Goal: Information Seeking & Learning: Learn about a topic

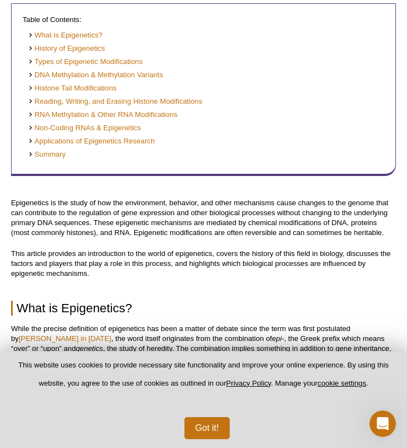
scroll to position [244, 0]
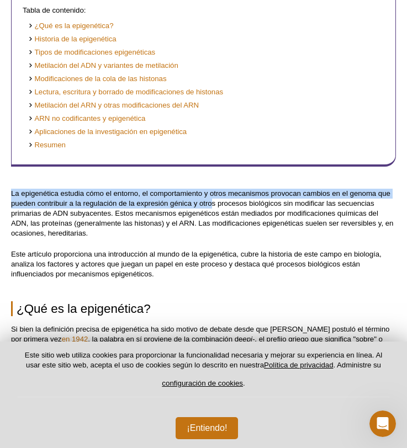
drag, startPoint x: 10, startPoint y: 195, endPoint x: 211, endPoint y: 202, distance: 200.6
click at [211, 202] on font "La epigenética estudia cómo el entorno, el comportamiento y otros mecanismos pr…" at bounding box center [202, 213] width 382 height 48
click at [118, 210] on font "La epigenética estudia cómo el entorno, el comportamiento y otros mecanismos pr…" at bounding box center [202, 213] width 382 height 48
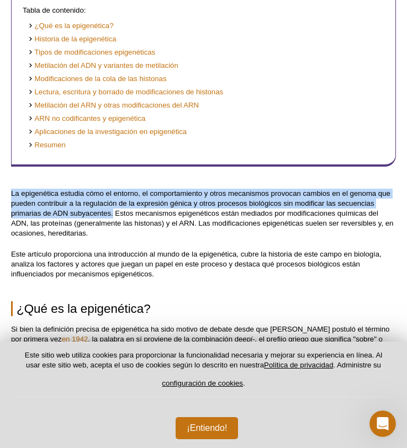
drag, startPoint x: 10, startPoint y: 194, endPoint x: 108, endPoint y: 211, distance: 99.1
copy font "La epigenética estudia cómo el entorno, el comportamiento y otros mecanismos pr…"
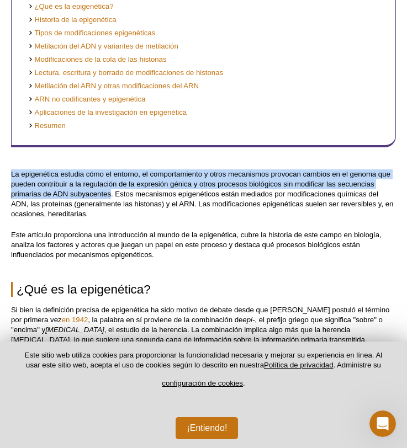
scroll to position [264, 0]
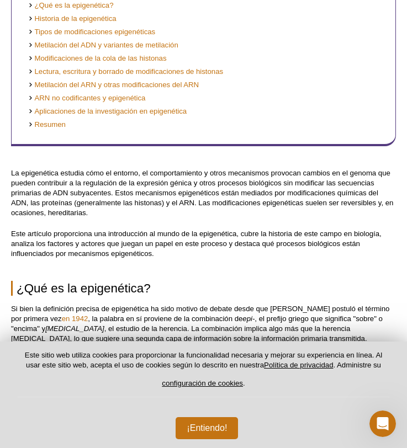
click at [109, 251] on p "Este artículo proporciona una introducción al mundo de la epigenética, cubre la…" at bounding box center [203, 244] width 385 height 30
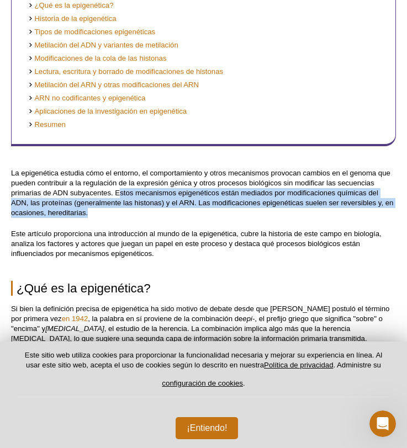
drag, startPoint x: 121, startPoint y: 191, endPoint x: 113, endPoint y: 216, distance: 26.0
click at [113, 216] on p "La epigenética estudia cómo el entorno, el comportamiento y otros mecanismos pr…" at bounding box center [203, 193] width 385 height 50
copy font "stos mecanismos epigenéticos están mediados por modificaciones químicas del ADN…"
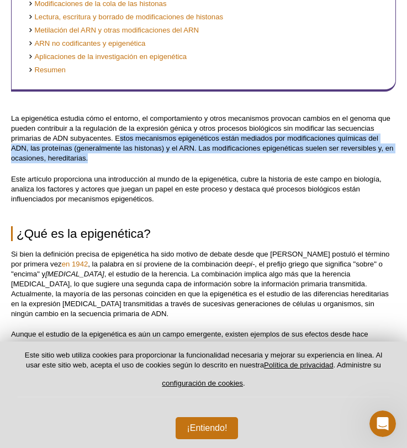
scroll to position [322, 0]
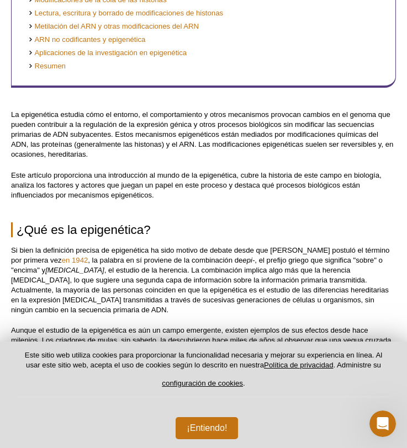
click at [193, 275] on font ", el estudio de la herencia. La combinación implica algo más que la herencia [M…" at bounding box center [200, 290] width 378 height 48
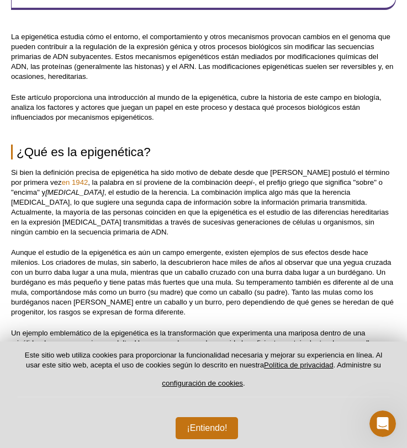
scroll to position [405, 0]
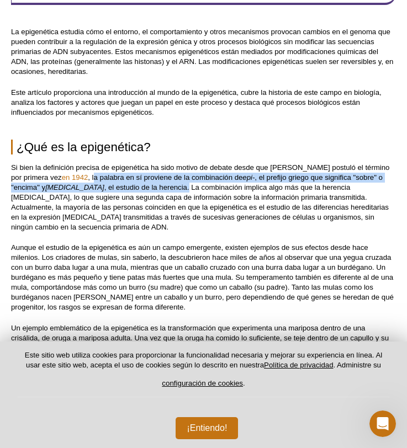
copy p "la palabra en sí proviene de la combinación de epi- , el prefijo griego que sig…"
drag, startPoint x: 123, startPoint y: 181, endPoint x: 191, endPoint y: 189, distance: 67.9
click at [191, 189] on p "Si bien la definición precisa de epigenética ha sido motivo de debate desde que…" at bounding box center [203, 198] width 385 height 70
click at [126, 288] on font "Aunque el estudio de la epigenética es aún un campo emergente, existen ejemplos…" at bounding box center [202, 278] width 383 height 68
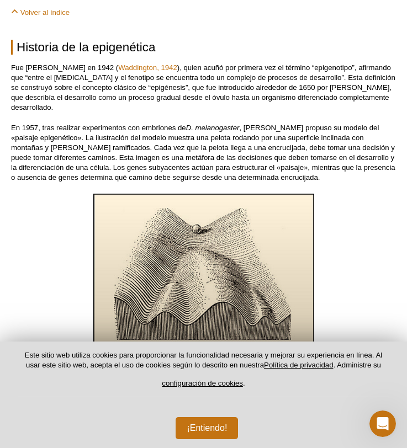
scroll to position [915, 0]
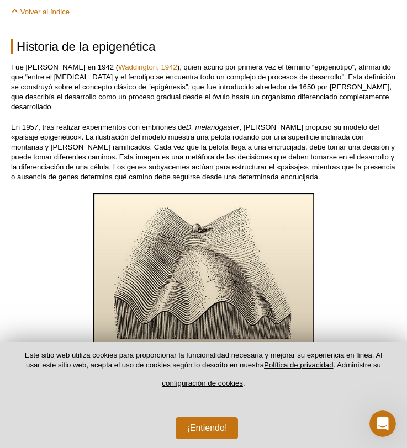
click at [23, 75] on p "Fue [PERSON_NAME] en 1942 ( [GEOGRAPHIC_DATA], 1942 ), quien acuñó por primera …" at bounding box center [203, 87] width 385 height 50
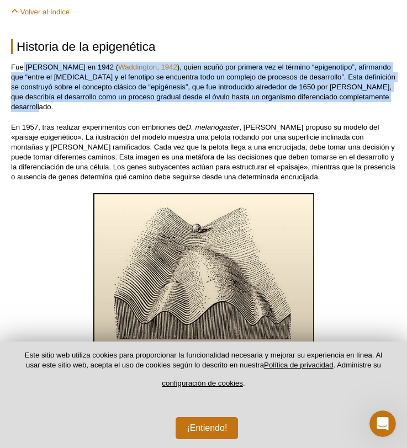
copy p "[PERSON_NAME] en 1942 ( [GEOGRAPHIC_DATA], 1942 ), quien acuñó por primera vez …"
drag, startPoint x: 23, startPoint y: 69, endPoint x: 102, endPoint y: 107, distance: 87.9
click at [103, 107] on p "Fue [PERSON_NAME] en 1942 ( [GEOGRAPHIC_DATA], 1942 ), quien acuñó por primera …" at bounding box center [203, 87] width 385 height 50
copy p "[PERSON_NAME] en 1942 ( [GEOGRAPHIC_DATA], 1942 ), quien acuñó por primera vez …"
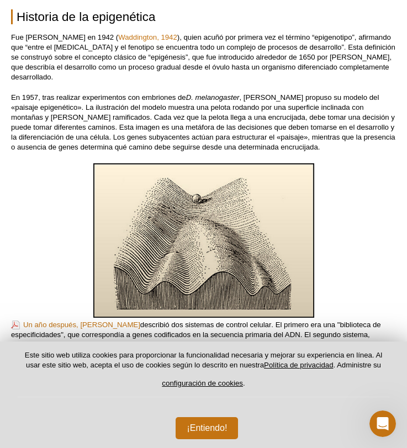
click at [28, 237] on div at bounding box center [203, 241] width 385 height 157
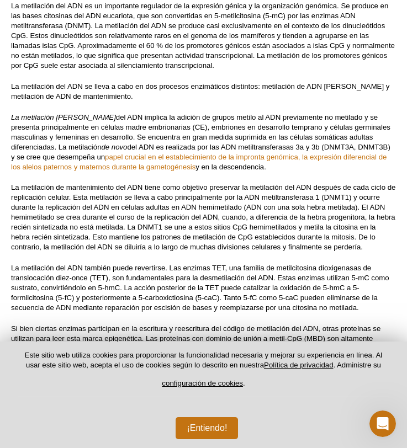
scroll to position [3813, 0]
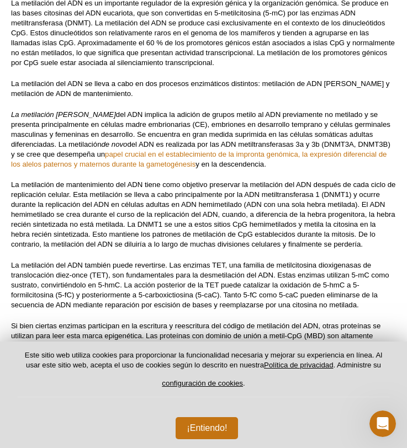
drag, startPoint x: 8, startPoint y: 94, endPoint x: 281, endPoint y: 147, distance: 277.3
click at [281, 147] on div "<< Volver a la página de inicio de Recursos Epigenética 101: Guía completa para…" at bounding box center [203, 135] width 407 height 7819
copy p "La metilación [PERSON_NAME] del ADN implica la adición de grupos metilo al ADN …"
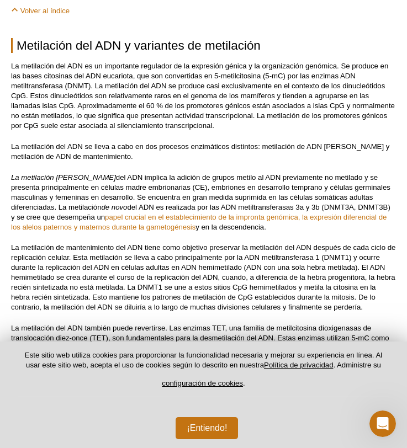
scroll to position [3745, 0]
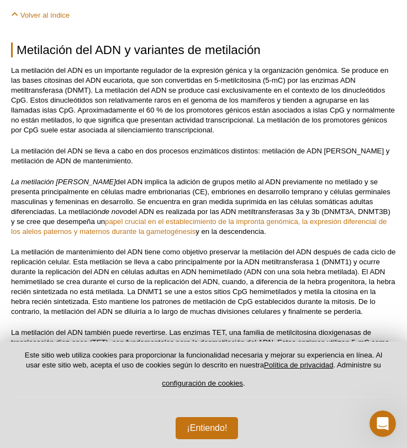
click at [105, 81] on font "La metilación del ADN es un importante regulador de la expresión génica y la or…" at bounding box center [203, 100] width 384 height 68
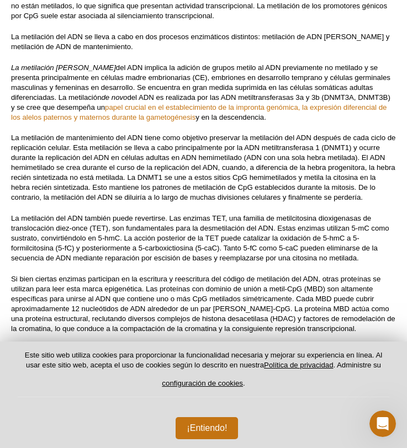
scroll to position [3867, 0]
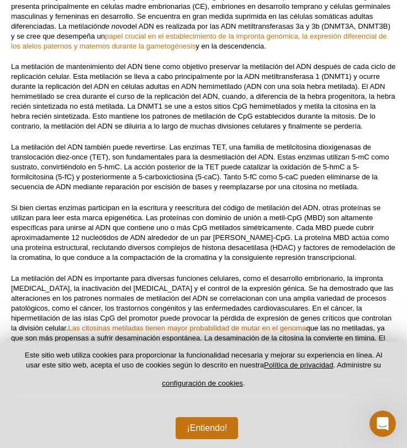
click at [113, 147] on font "La metilación del ADN también puede revertirse. Las enzimas TET, una familia de…" at bounding box center [200, 167] width 378 height 48
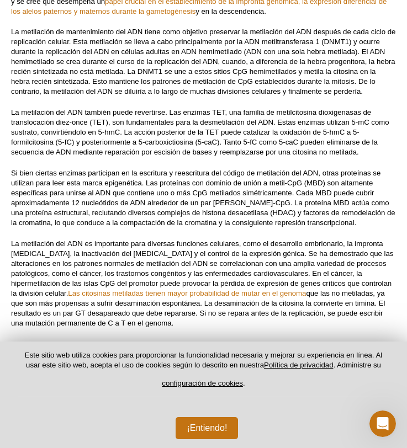
scroll to position [3967, 0]
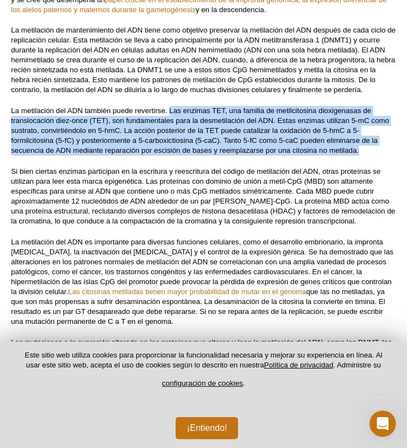
drag, startPoint x: 170, startPoint y: 92, endPoint x: 368, endPoint y: 136, distance: 203.1
click at [368, 136] on p "La metilación del ADN también puede revertirse. Las enzimas TET, una familia de…" at bounding box center [203, 131] width 385 height 50
copy font "Las enzimas TET, una familia de metilcitosina dioxigenasas de translocación die…"
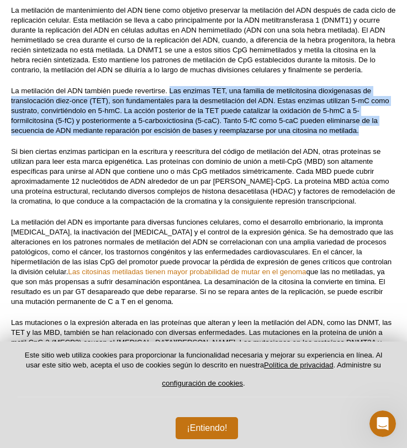
scroll to position [3989, 0]
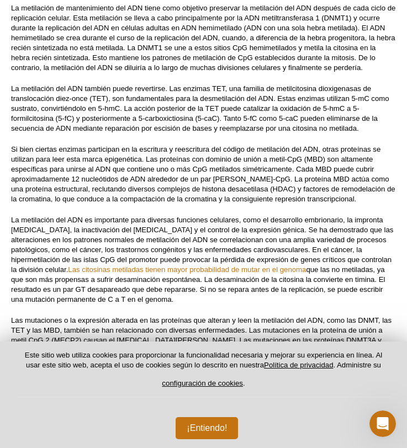
click at [120, 216] on font "La metilación del ADN es importante para diversas funciones celulares, como el …" at bounding box center [202, 245] width 382 height 58
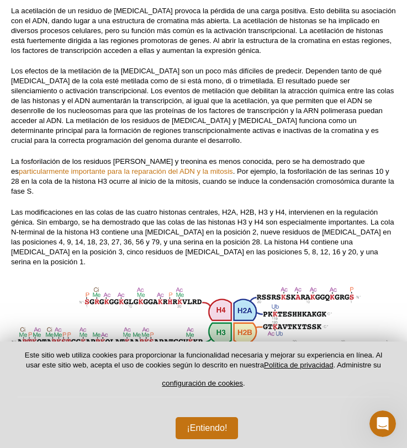
scroll to position [4654, 0]
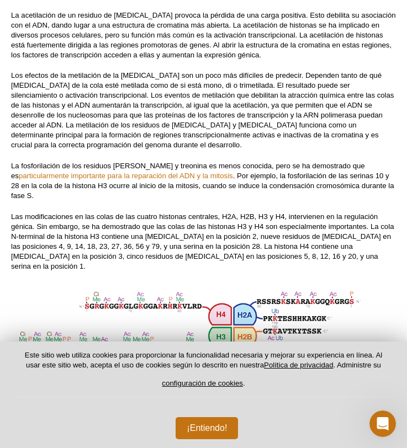
drag, startPoint x: 55, startPoint y: 182, endPoint x: -8, endPoint y: 149, distance: 71.4
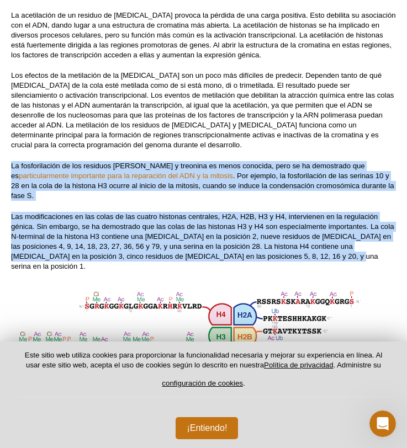
drag, startPoint x: 9, startPoint y: 144, endPoint x: 285, endPoint y: 239, distance: 292.1
copy div "La fosforilación de los residuos [PERSON_NAME] y treonina es menos conocida, pe…"
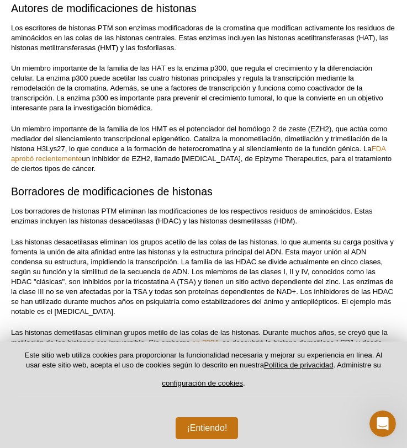
scroll to position [5351, 0]
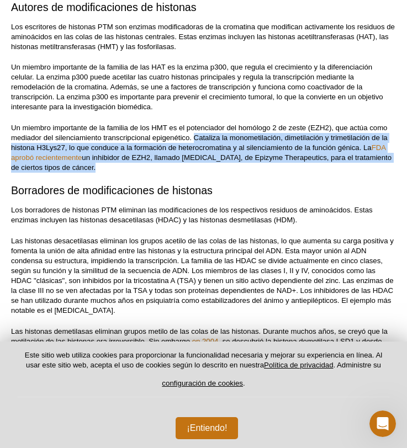
drag, startPoint x: 194, startPoint y: 109, endPoint x: 84, endPoint y: 147, distance: 116.8
click at [84, 147] on div "Lectores de modificaciones de histonas Los lectores de PTM de histonas son enzi…" at bounding box center [203, 116] width 385 height 579
copy div "Cataliza la monometilación, dimetilación y trimetilación de la histona H3Lys27,…"
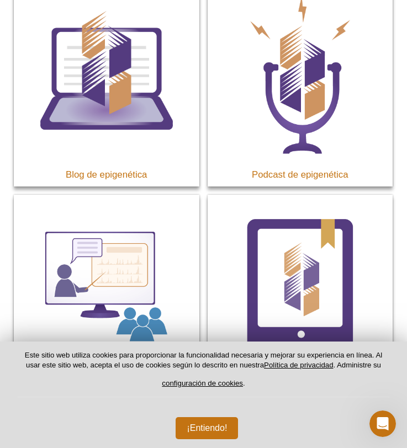
scroll to position [8711, 0]
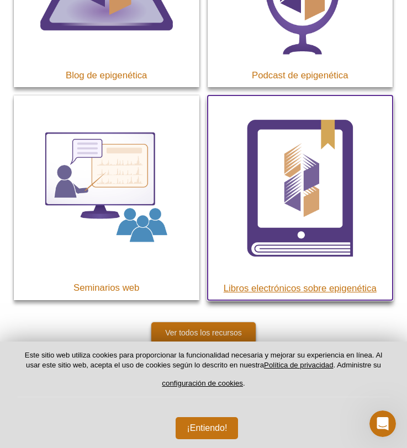
click at [287, 283] on font "Libros electrónicos sobre epigenética" at bounding box center [300, 288] width 153 height 10
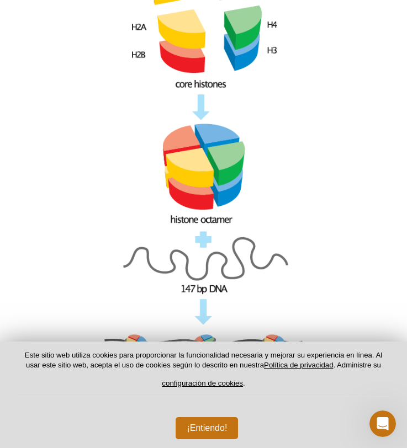
scroll to position [5678, 0]
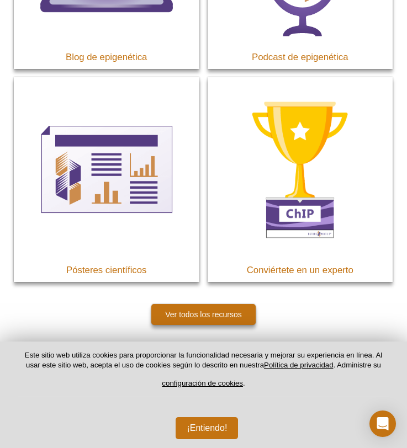
scroll to position [2173, 0]
